Goal: Navigation & Orientation: Go to known website

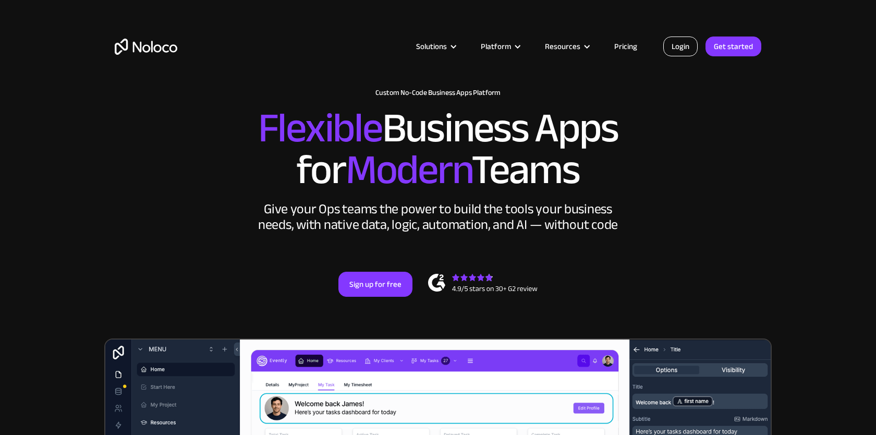
click at [680, 45] on link "Login" at bounding box center [680, 46] width 34 height 20
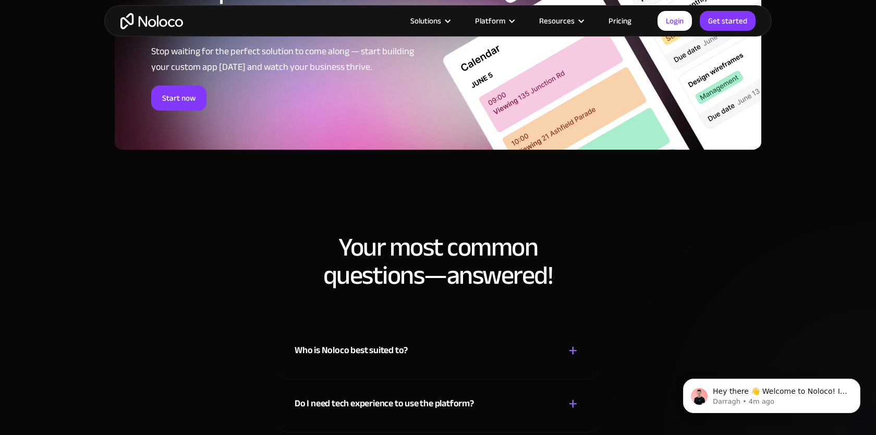
scroll to position [5309, 0]
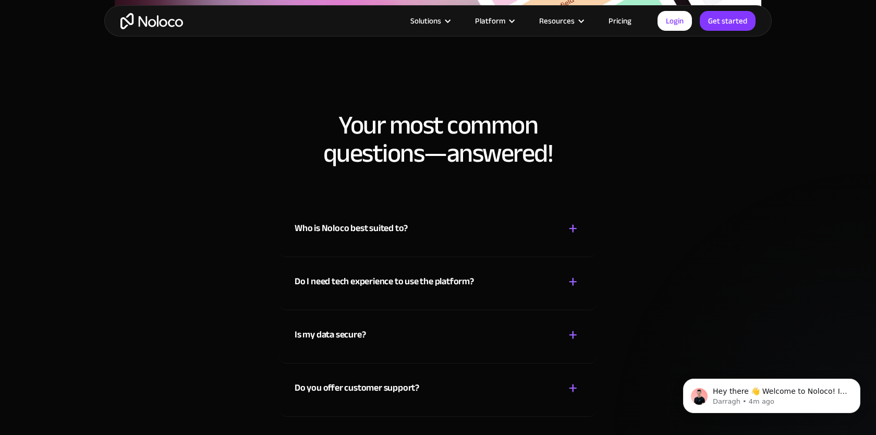
click at [569, 233] on div "+" at bounding box center [572, 228] width 9 height 18
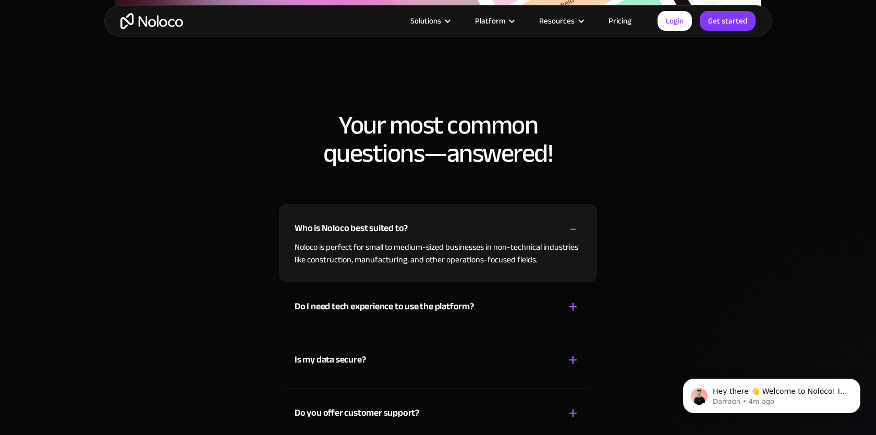
click at [572, 308] on div "+" at bounding box center [572, 307] width 9 height 18
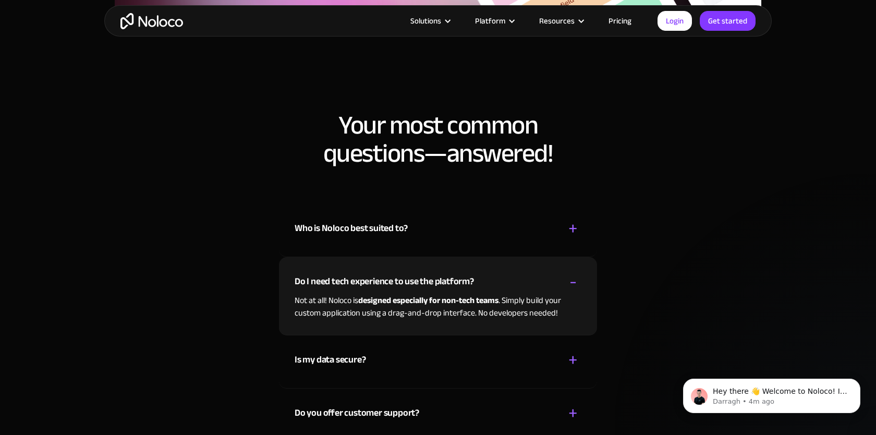
click at [574, 366] on div "+" at bounding box center [572, 360] width 9 height 18
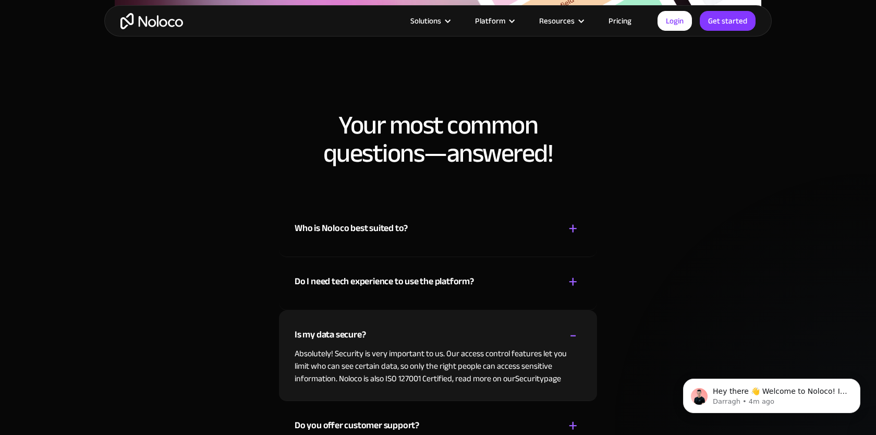
scroll to position [5381, 0]
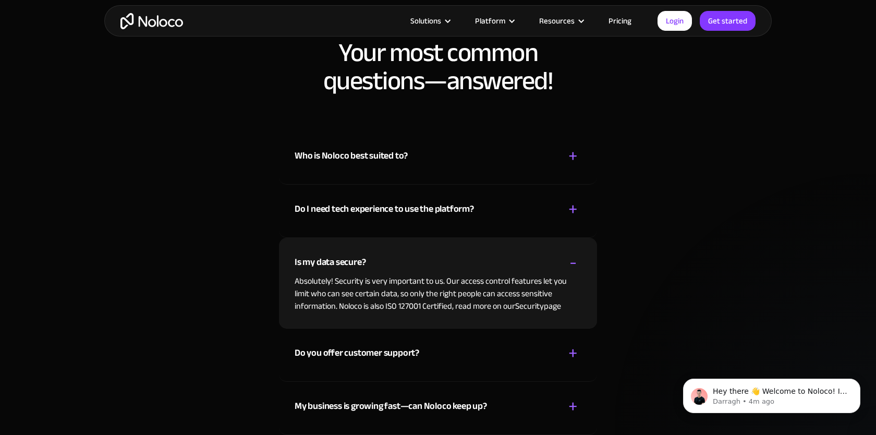
click at [578, 354] on div "+ -" at bounding box center [572, 353] width 17 height 18
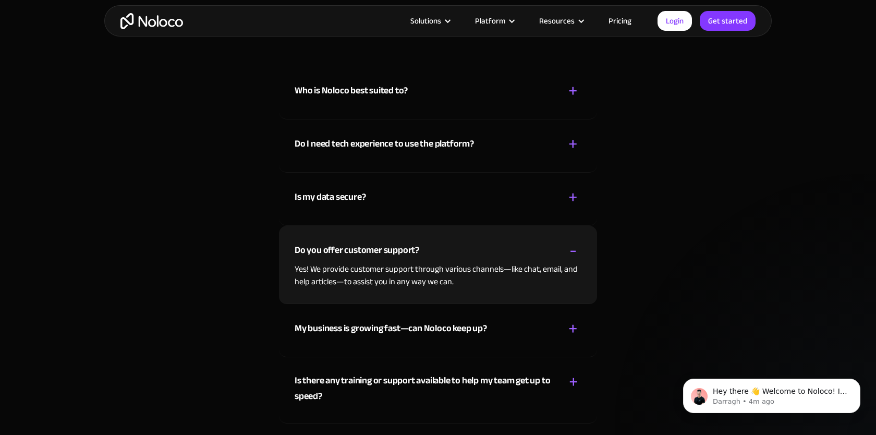
scroll to position [5469, 0]
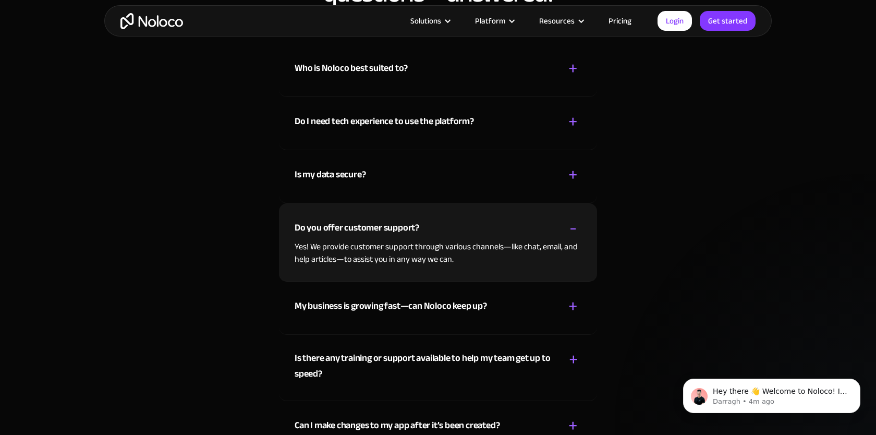
click at [576, 314] on div "+" at bounding box center [572, 306] width 9 height 18
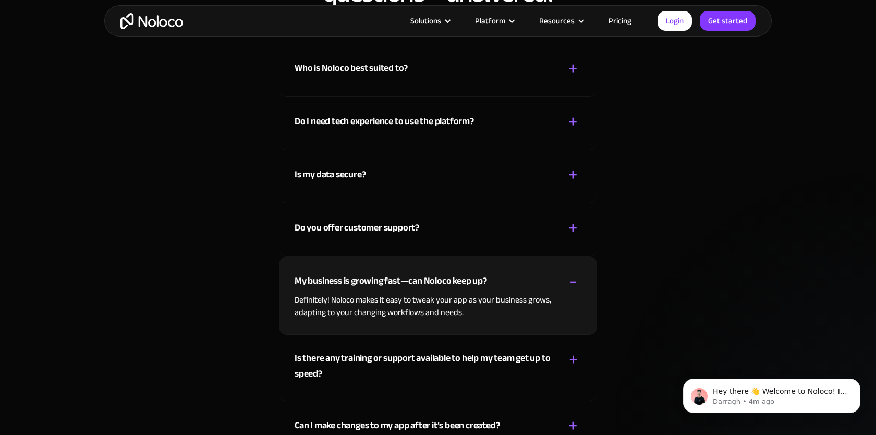
click at [576, 356] on div "+" at bounding box center [573, 359] width 9 height 18
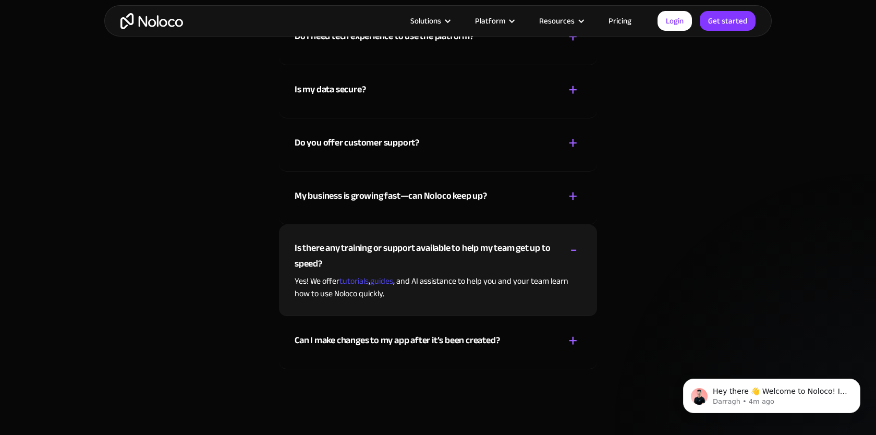
scroll to position [5556, 0]
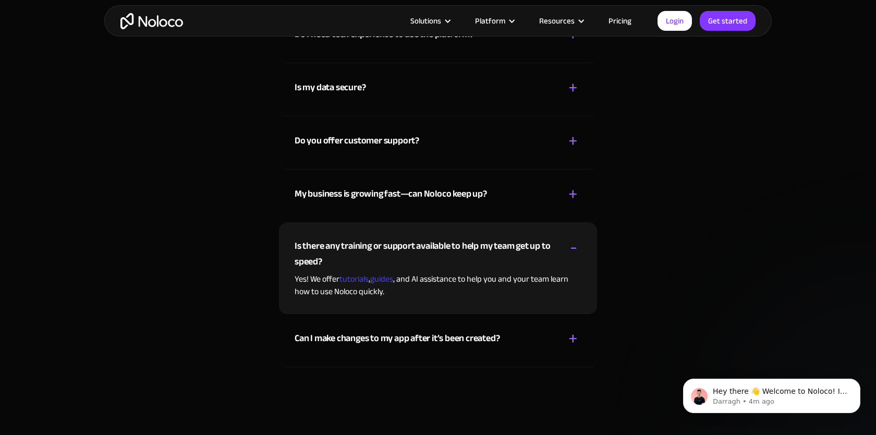
click at [574, 335] on div "+" at bounding box center [572, 338] width 9 height 18
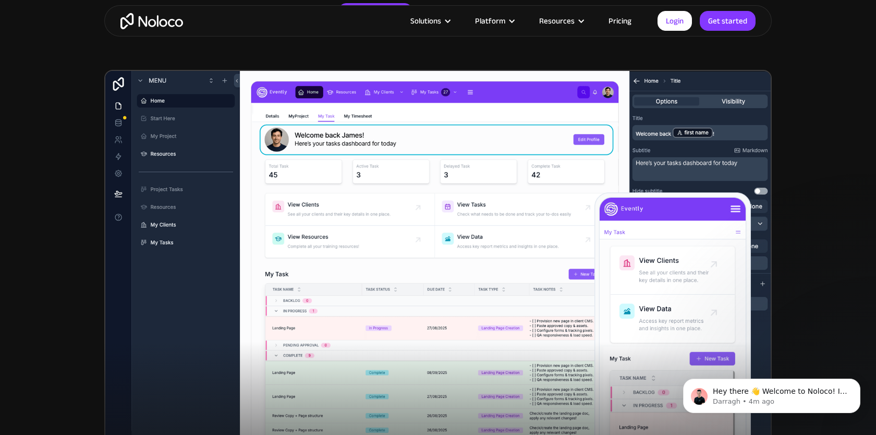
scroll to position [0, 0]
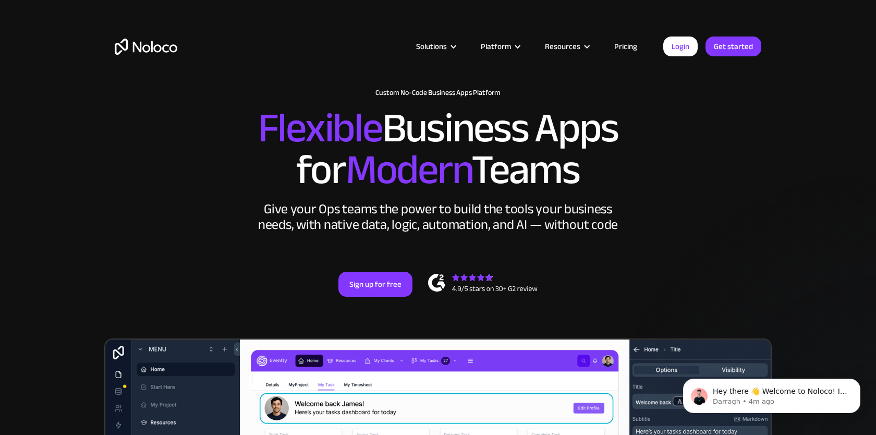
click at [137, 54] on img "home" at bounding box center [146, 47] width 63 height 16
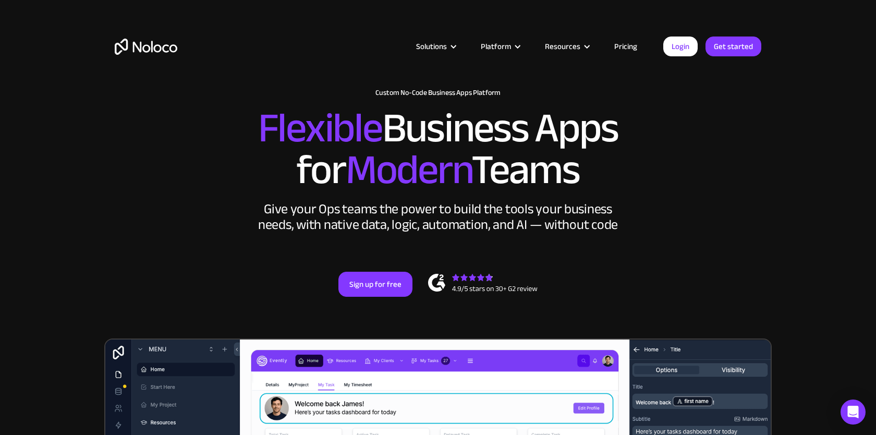
click at [145, 237] on div "New: Connect Noloco to Stripe Custom No-Code Business Apps Platform Flexible Bu…" at bounding box center [437, 203] width 667 height 250
